Goal: Information Seeking & Learning: Learn about a topic

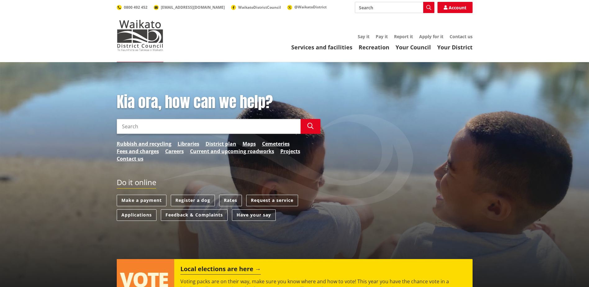
click at [369, 6] on input "Search" at bounding box center [395, 7] width 80 height 11
type input "p"
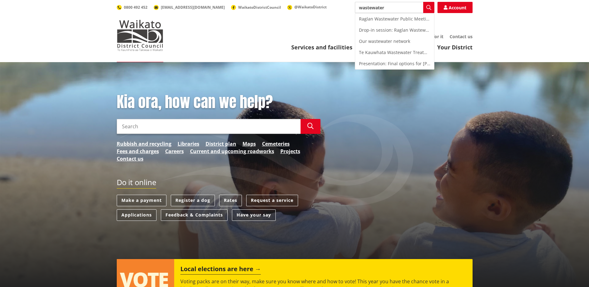
type input "wastewater"
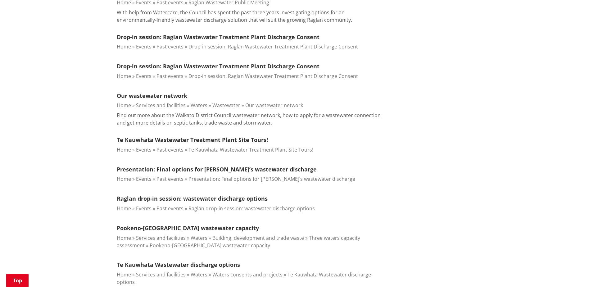
scroll to position [248, 0]
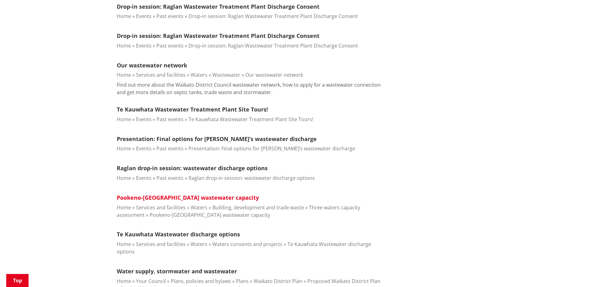
click at [167, 197] on link "Pookeno-[GEOGRAPHIC_DATA] wastewater capacity" at bounding box center [188, 197] width 142 height 7
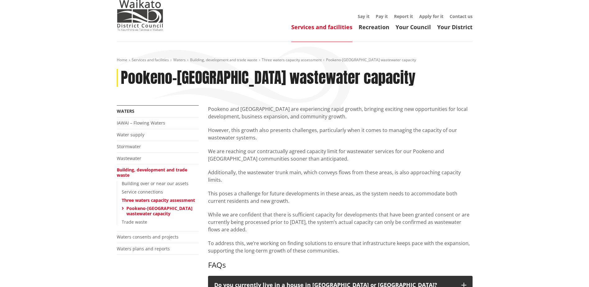
scroll to position [31, 0]
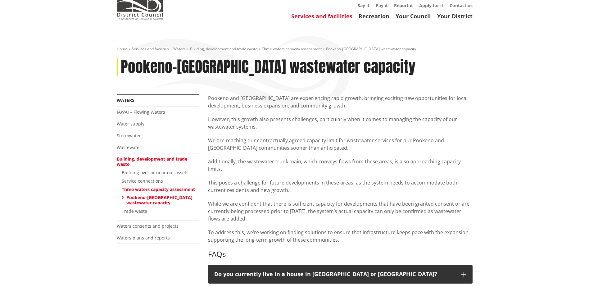
click at [284, 139] on p "We are reaching our contractually agreed capacity limit for wastewater services…" at bounding box center [340, 144] width 265 height 15
click at [317, 110] on div "Pookeno and [GEOGRAPHIC_DATA] are experiencing rapid growth, bringing exciting …" at bounding box center [340, 168] width 265 height 149
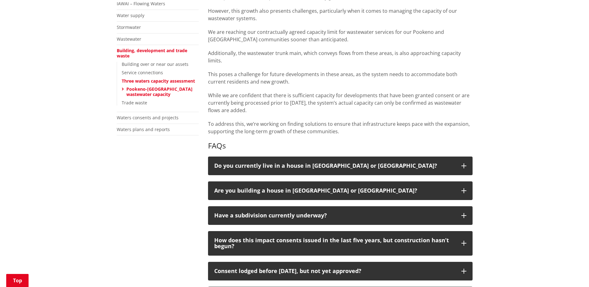
scroll to position [0, 0]
